Goal: Transaction & Acquisition: Purchase product/service

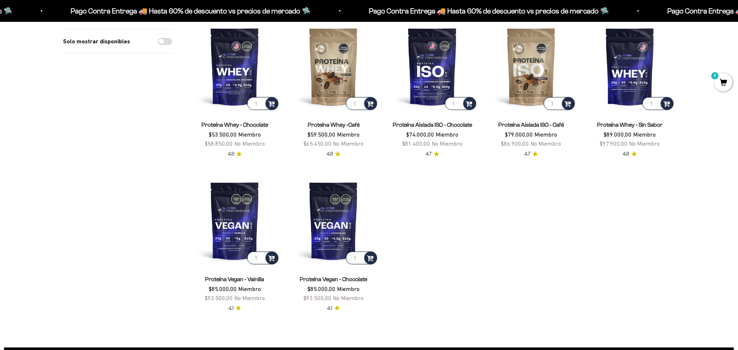
scroll to position [250, 0]
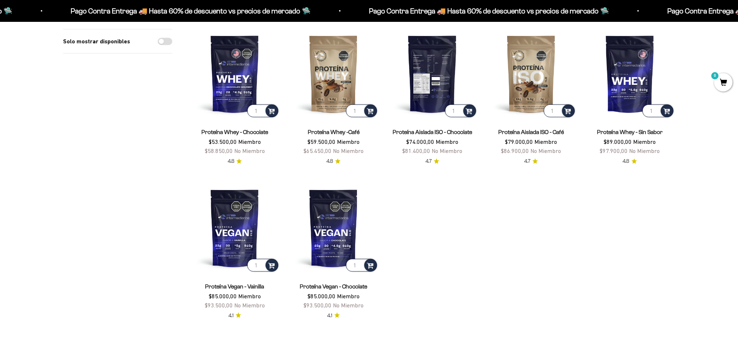
click at [432, 93] on img at bounding box center [432, 74] width 90 height 90
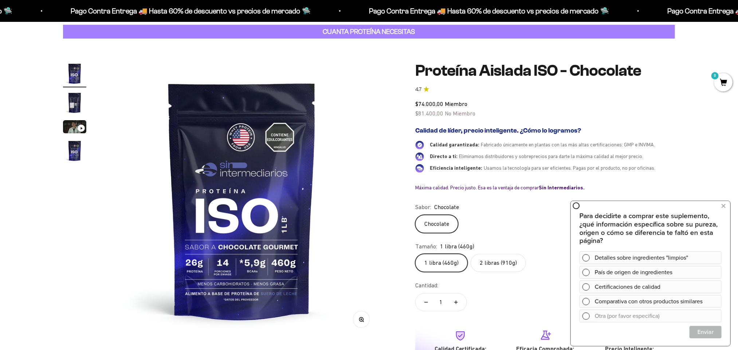
scroll to position [42, 0]
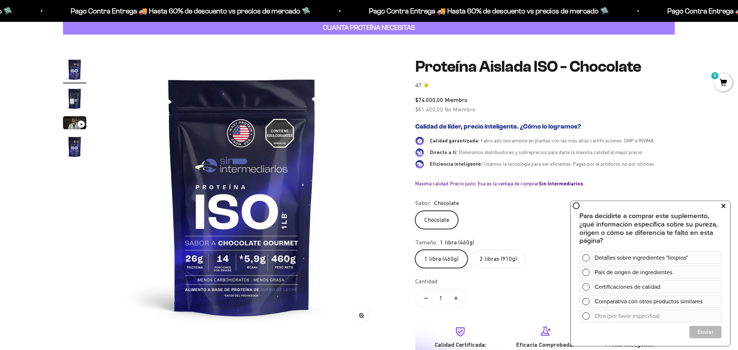
click at [722, 204] on icon at bounding box center [724, 205] width 4 height 9
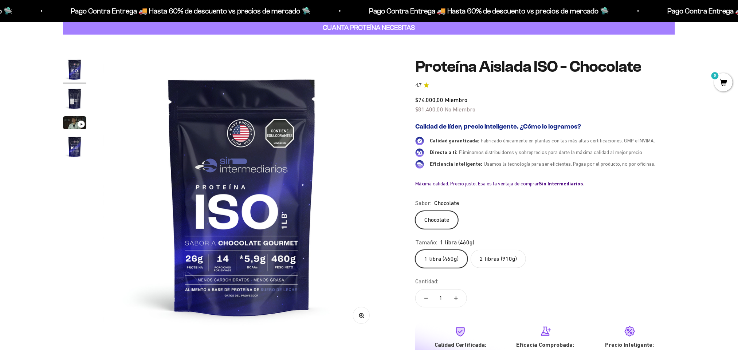
click at [505, 263] on label "2 libras (910g)" at bounding box center [498, 259] width 55 height 18
click at [415, 250] on input "2 libras (910g)" at bounding box center [415, 250] width 0 height 0
